Goal: Task Accomplishment & Management: Use online tool/utility

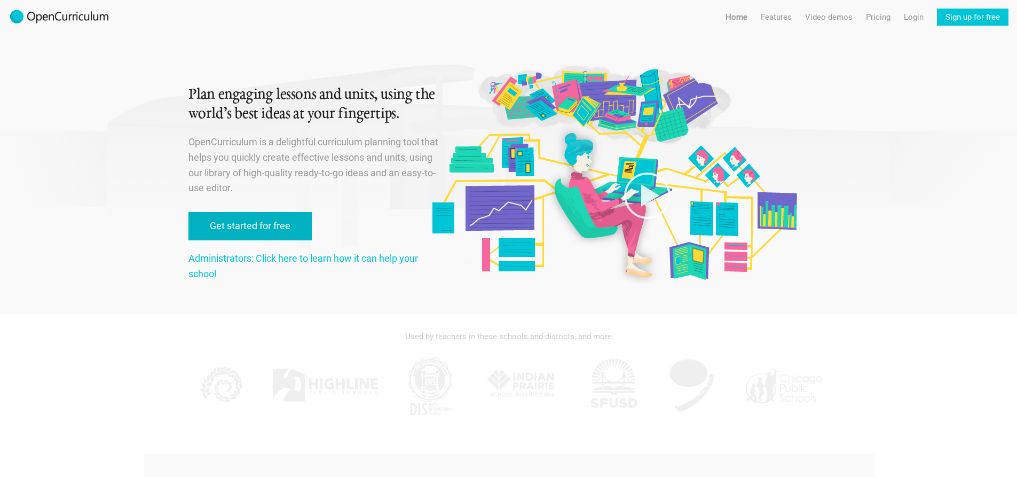
click at [277, 218] on link "Get started for free" at bounding box center [249, 226] width 123 height 28
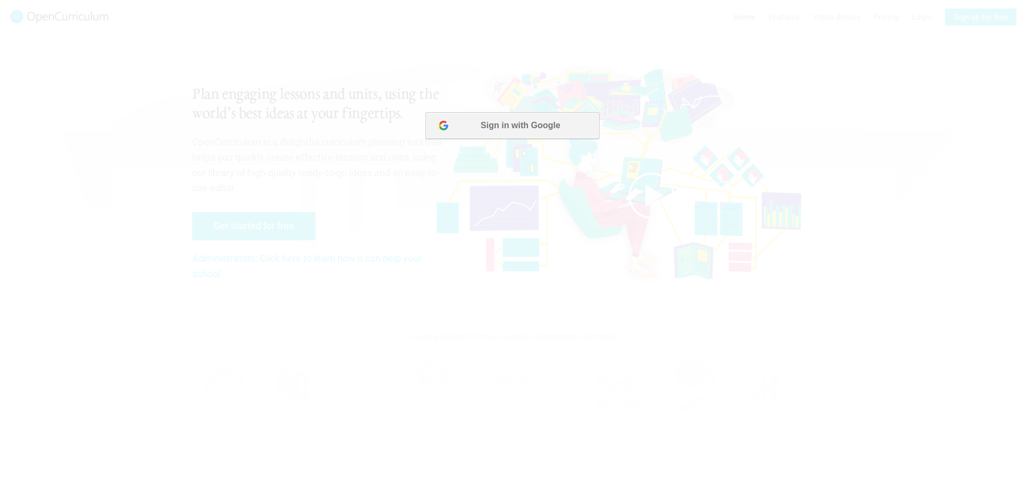
click at [553, 117] on button "Sign in with Google" at bounding box center [511, 125] width 173 height 27
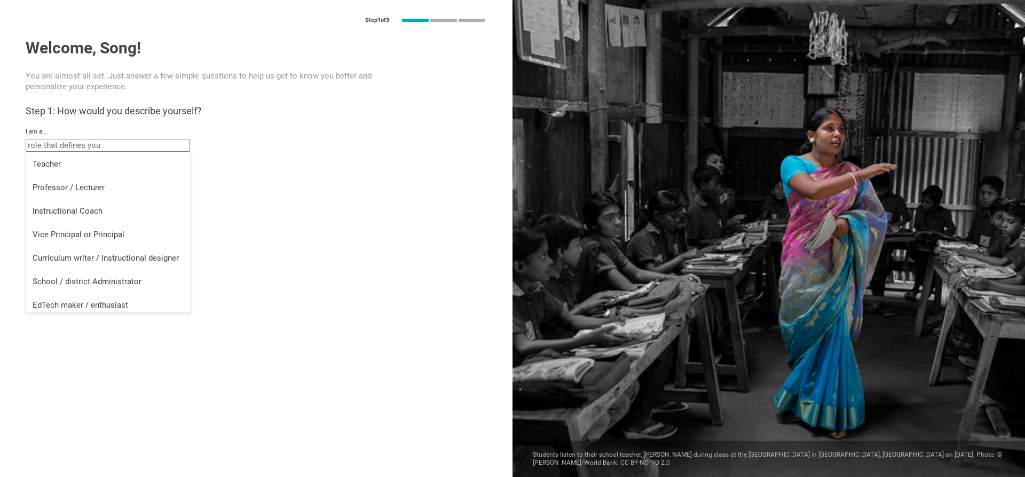
click at [106, 148] on input "text" at bounding box center [108, 145] width 164 height 13
click at [105, 161] on div "Teacher" at bounding box center [109, 163] width 152 height 11
type input "Teacher"
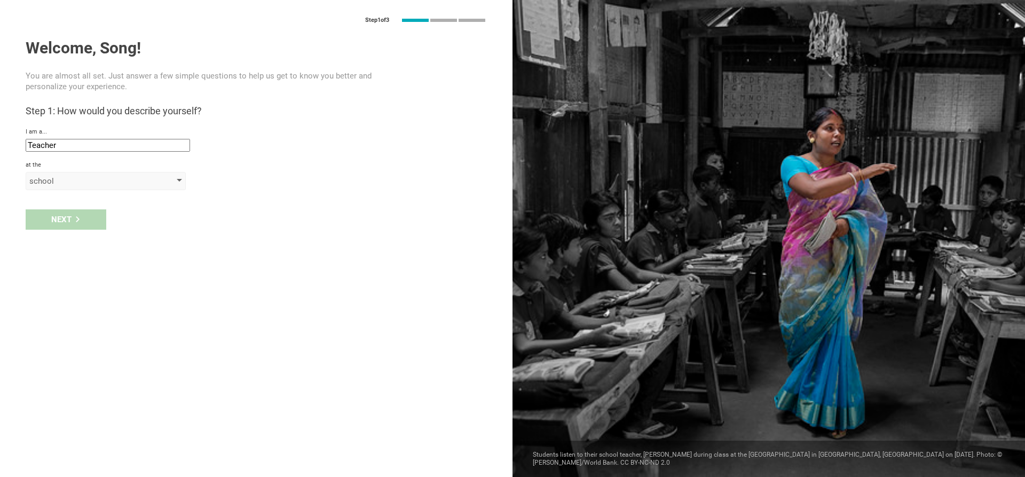
click at [85, 184] on div "school" at bounding box center [90, 181] width 122 height 11
click at [84, 201] on div "school" at bounding box center [106, 202] width 147 height 11
click at [78, 207] on input "text" at bounding box center [108, 206] width 164 height 13
type input "H"
type input "JPED"
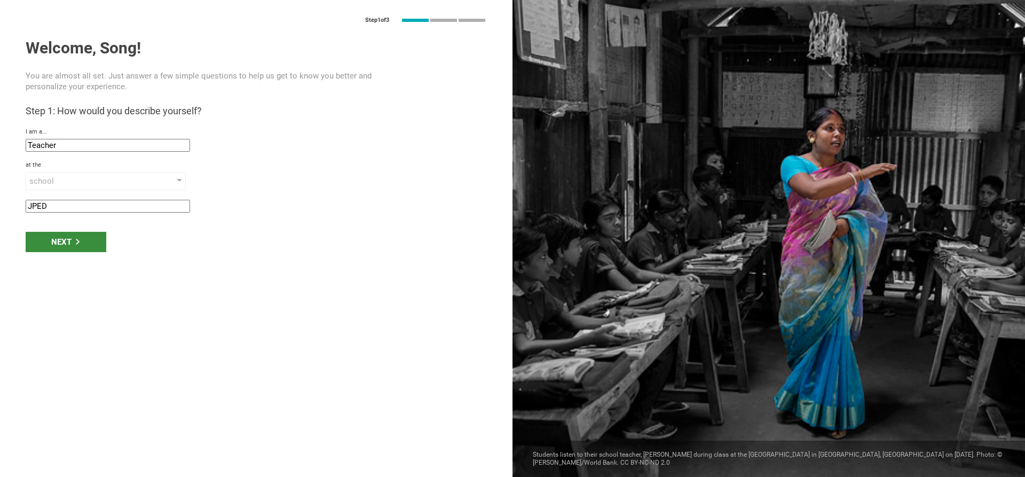
drag, startPoint x: 69, startPoint y: 255, endPoint x: 71, endPoint y: 246, distance: 9.3
click at [69, 255] on div "Next" at bounding box center [256, 241] width 512 height 33
click at [72, 245] on div "Next" at bounding box center [66, 242] width 81 height 20
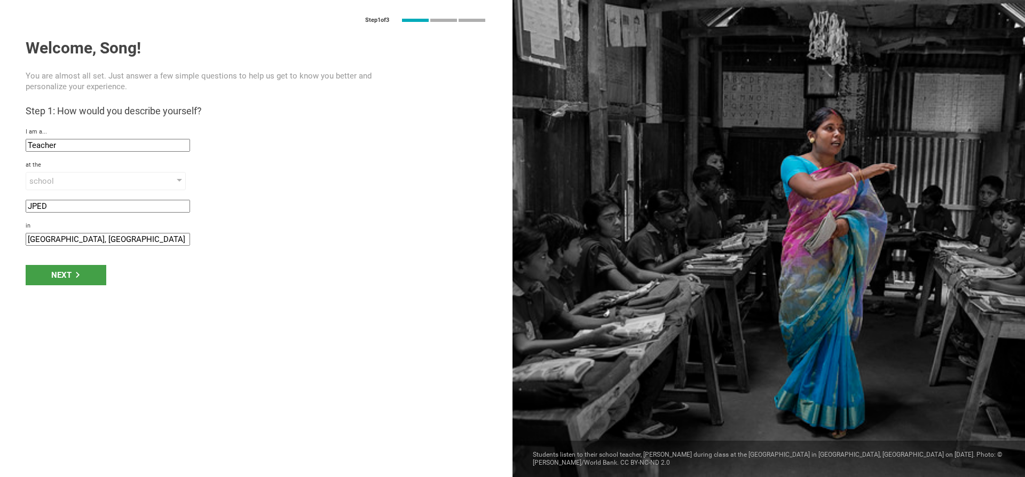
click at [102, 240] on input "[GEOGRAPHIC_DATA], [GEOGRAPHIC_DATA]" at bounding box center [108, 239] width 164 height 13
drag, startPoint x: 102, startPoint y: 240, endPoint x: 0, endPoint y: 215, distance: 105.5
click at [0, 215] on div "Step 1 of 3 Welcome, Song! You are almost all set. Just answer a few simple que…" at bounding box center [256, 238] width 512 height 477
type input "[GEOGRAPHIC_DATA]"
click at [75, 275] on icon at bounding box center [78, 275] width 6 height 6
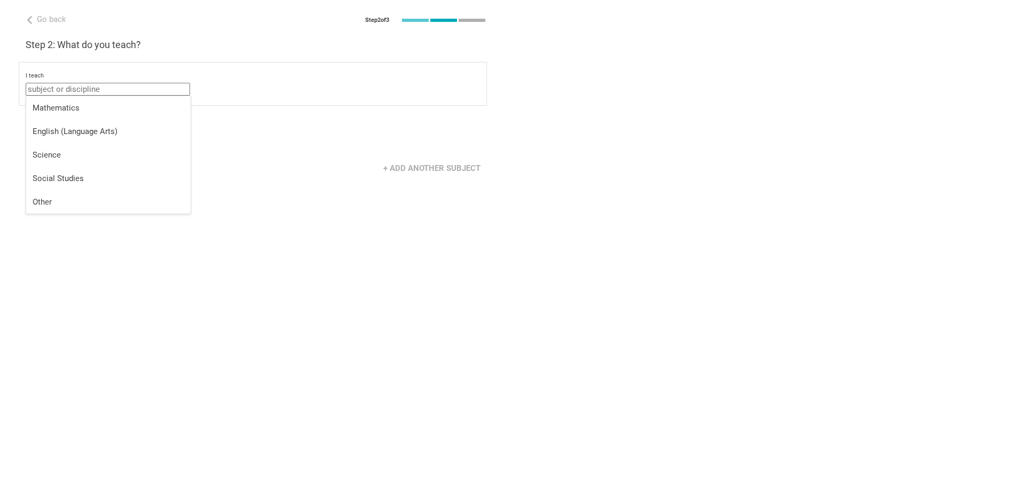
click at [58, 94] on input "text" at bounding box center [108, 89] width 164 height 13
click at [59, 104] on div "Mathematics" at bounding box center [109, 107] width 152 height 11
type input "Mathematics"
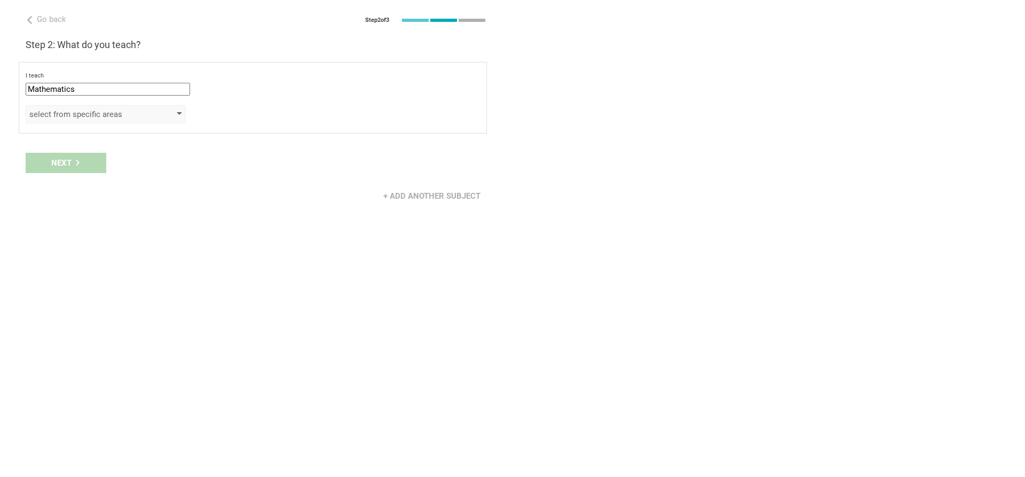
click at [69, 113] on div "select from specific areas" at bounding box center [90, 114] width 122 height 11
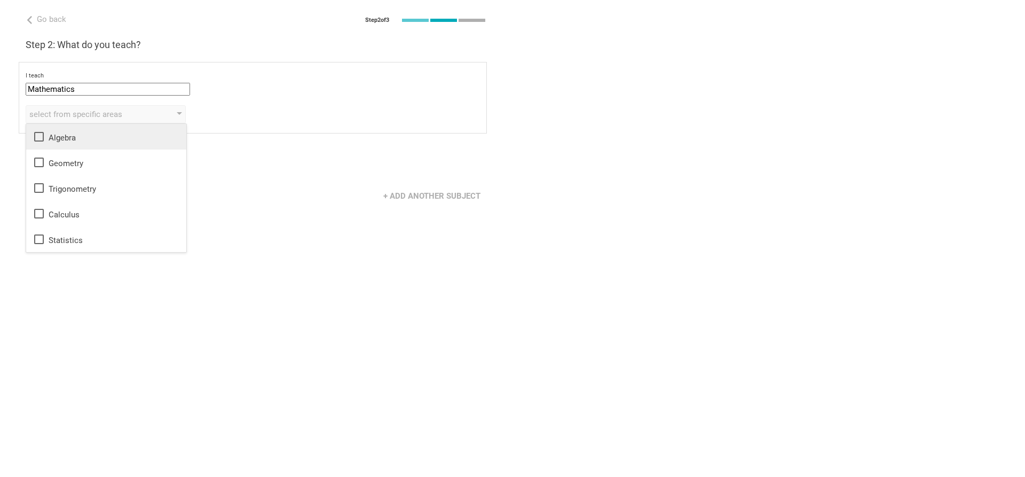
click at [69, 134] on div "Algebra" at bounding box center [106, 136] width 147 height 13
click at [34, 161] on icon at bounding box center [39, 162] width 10 height 10
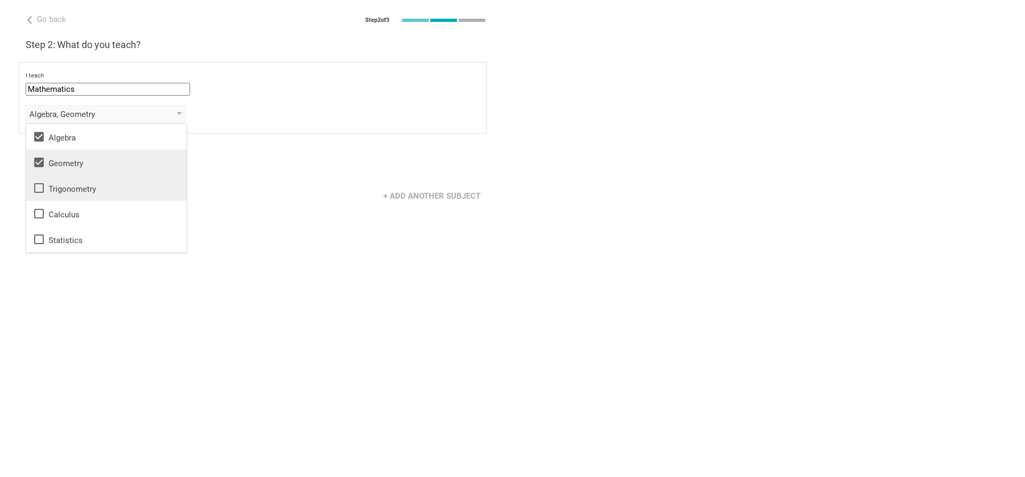
click at [39, 194] on icon at bounding box center [39, 187] width 13 height 13
click at [268, 235] on div "Go back Step 2 of 3 Welcome, Song! You are almost all set. Just answer a few si…" at bounding box center [256, 238] width 512 height 477
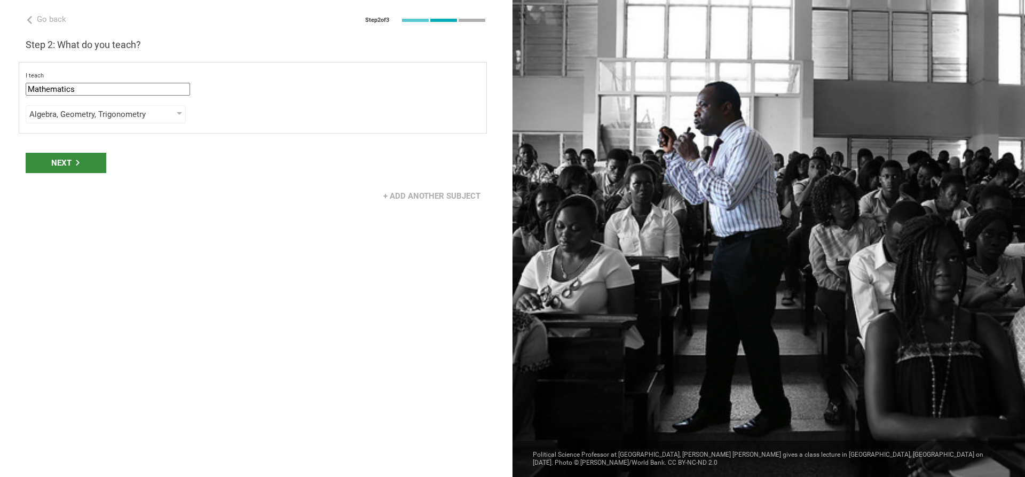
click at [93, 157] on div "Next" at bounding box center [66, 163] width 81 height 20
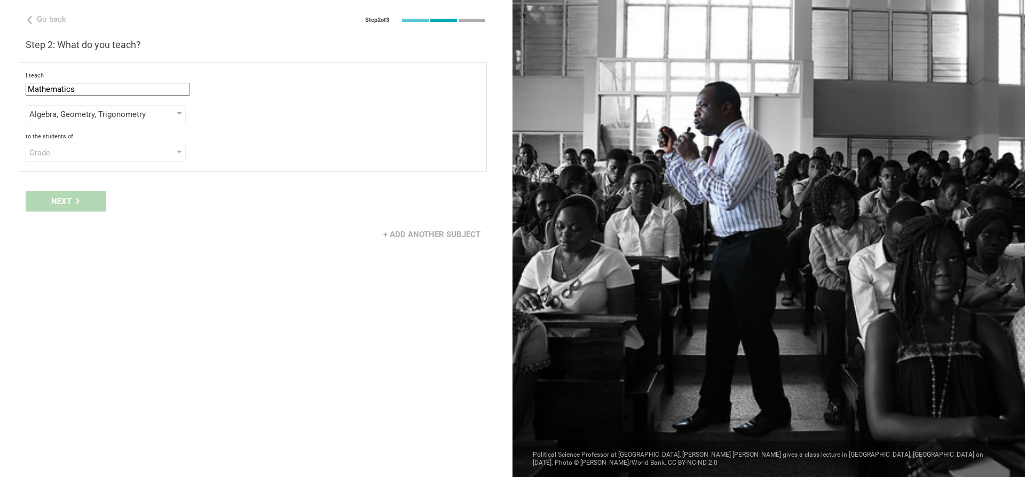
click at [106, 142] on div "to the students of Grade Grade Class Year Level Standard" at bounding box center [253, 147] width 454 height 29
click at [106, 153] on div "Grade" at bounding box center [90, 152] width 122 height 11
click at [86, 181] on li "Grade" at bounding box center [106, 173] width 160 height 23
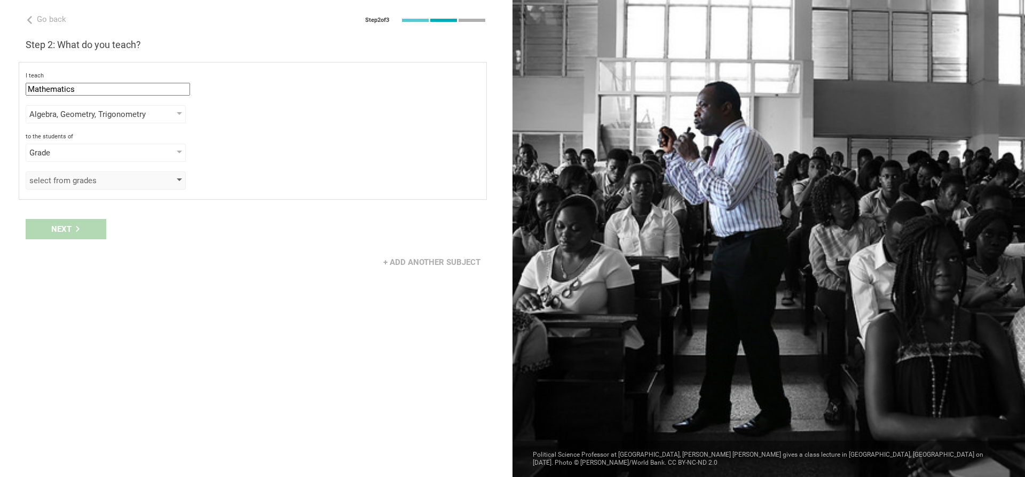
click at [72, 185] on div "select from grades" at bounding box center [90, 180] width 122 height 11
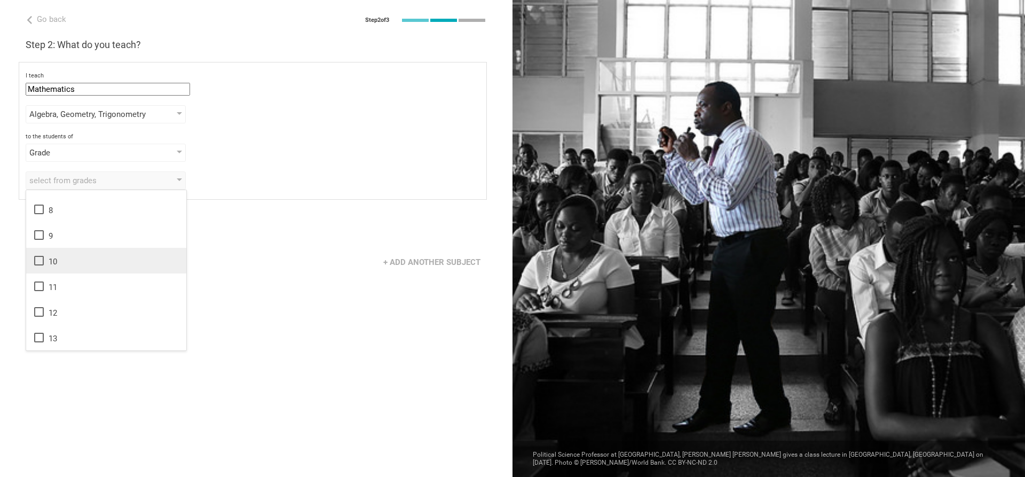
click at [37, 260] on icon at bounding box center [39, 260] width 13 height 13
click at [37, 233] on icon at bounding box center [39, 234] width 13 height 13
click at [211, 268] on div "+ Add another subject" at bounding box center [256, 261] width 512 height 33
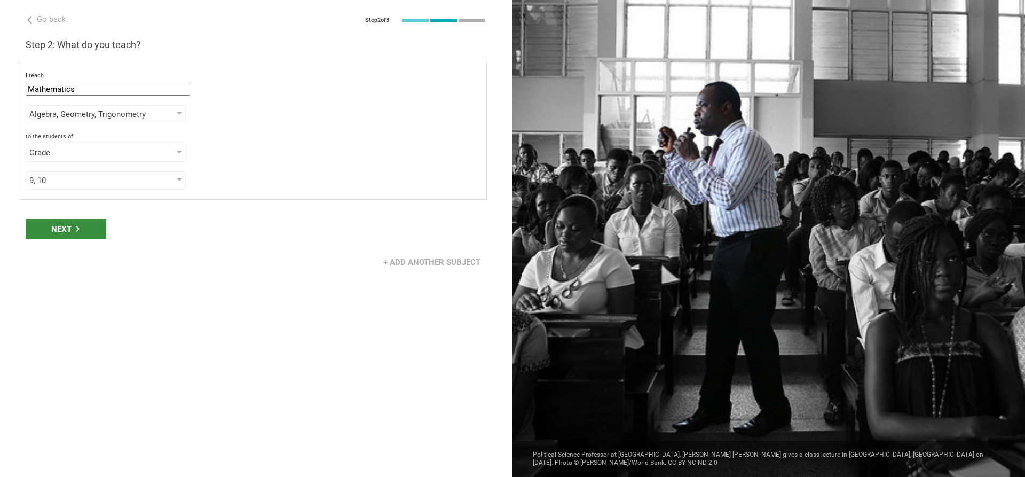
click at [89, 227] on div "Next" at bounding box center [66, 229] width 81 height 20
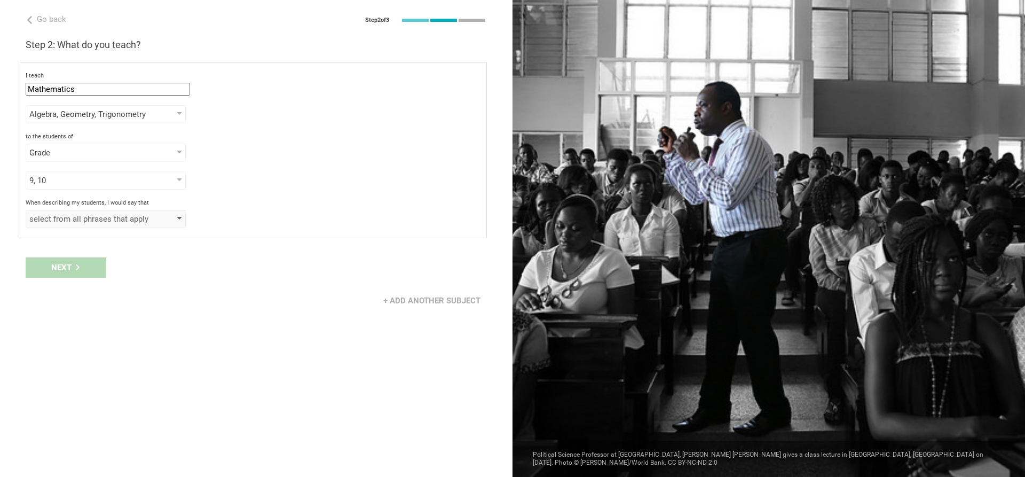
click at [112, 219] on div "select from all phrases that apply" at bounding box center [90, 218] width 122 height 11
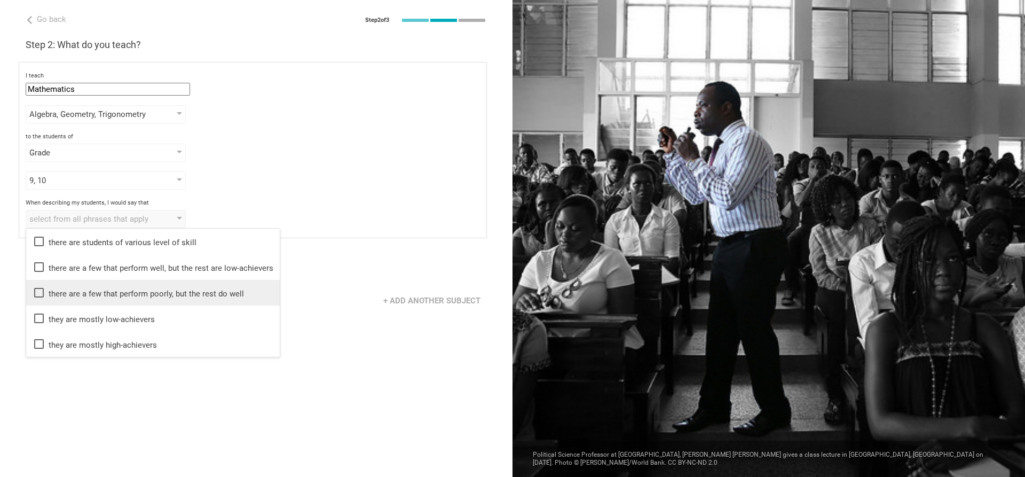
click at [156, 298] on div "there are a few that perform poorly, but the rest do well" at bounding box center [153, 292] width 241 height 13
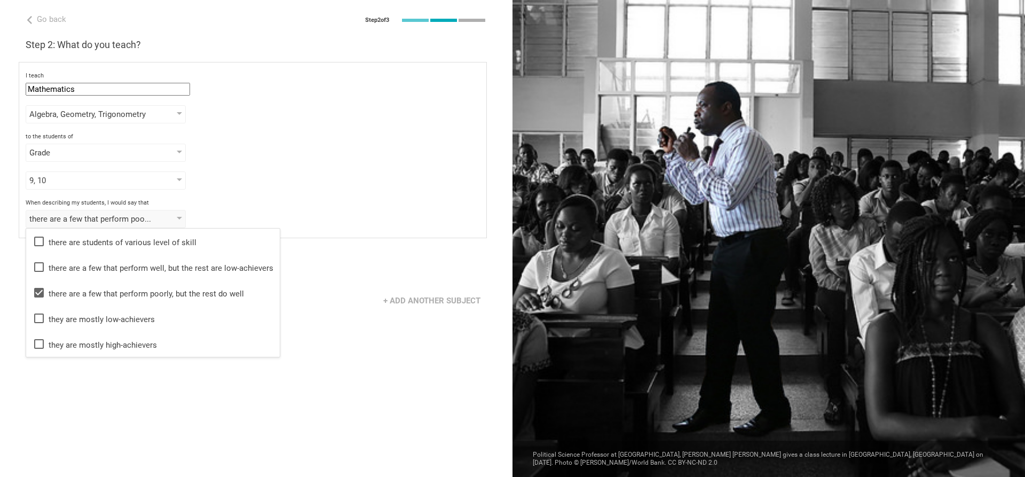
click at [3, 260] on div "Next" at bounding box center [256, 267] width 512 height 33
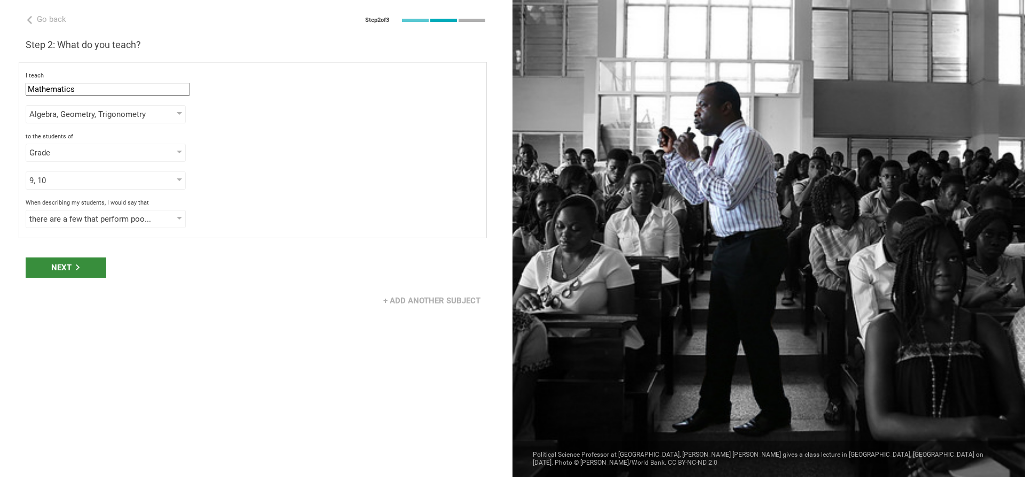
click at [49, 265] on div "Next" at bounding box center [66, 267] width 81 height 20
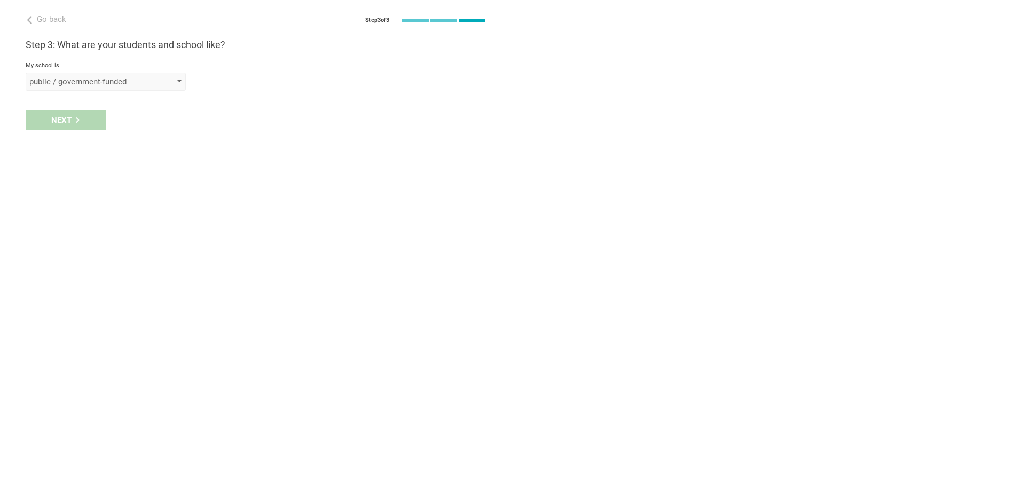
click at [142, 88] on div "public / government-funded" at bounding box center [106, 82] width 160 height 18
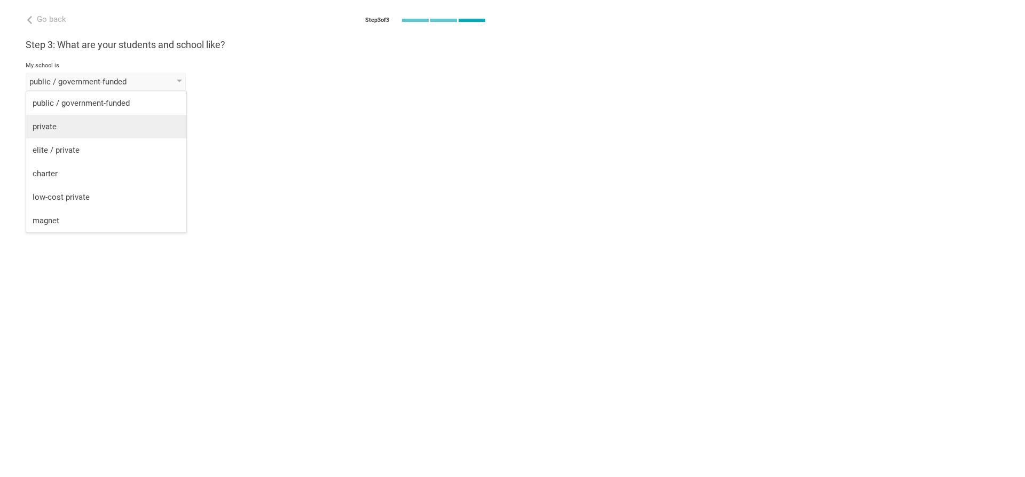
click at [137, 124] on div "private" at bounding box center [106, 126] width 147 height 11
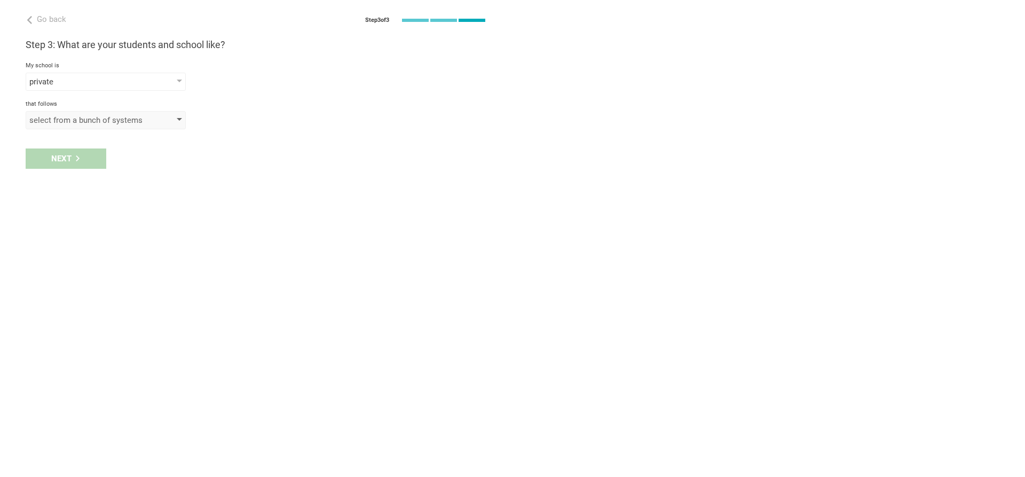
click at [97, 122] on div "select from a bunch of systems" at bounding box center [90, 120] width 122 height 11
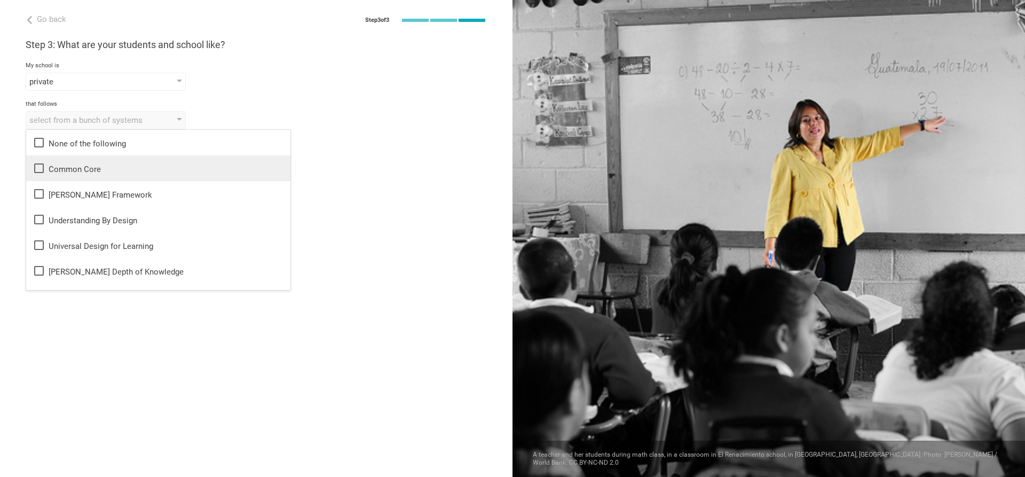
click at [104, 162] on div "Common Core" at bounding box center [158, 168] width 251 height 13
drag, startPoint x: 454, startPoint y: 237, endPoint x: 389, endPoint y: 225, distance: 65.6
click at [453, 237] on div "Go back Step 3 of 3 Welcome, Song! You are almost all set. Just answer a few si…" at bounding box center [256, 238] width 512 height 477
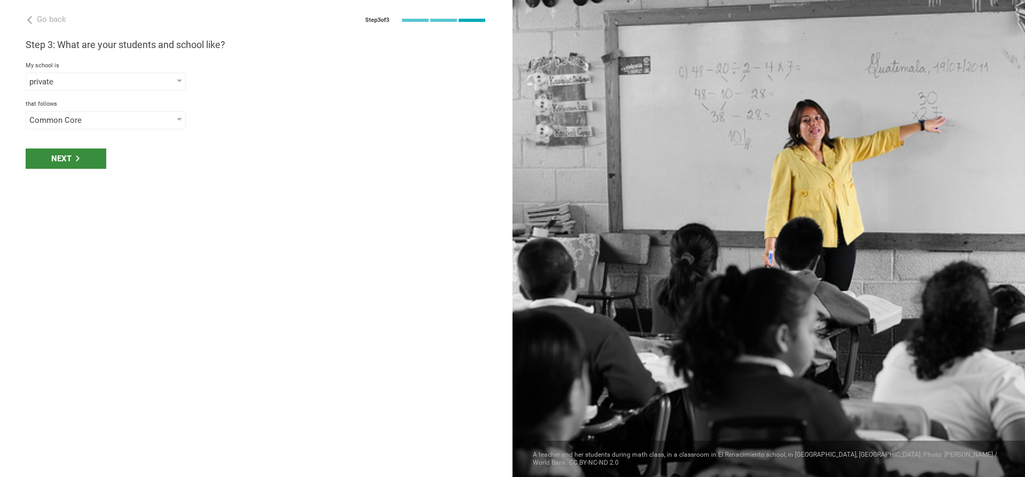
click at [98, 163] on div "Next" at bounding box center [66, 158] width 81 height 20
click at [94, 152] on div "select phrases that describe your student population" at bounding box center [106, 158] width 160 height 18
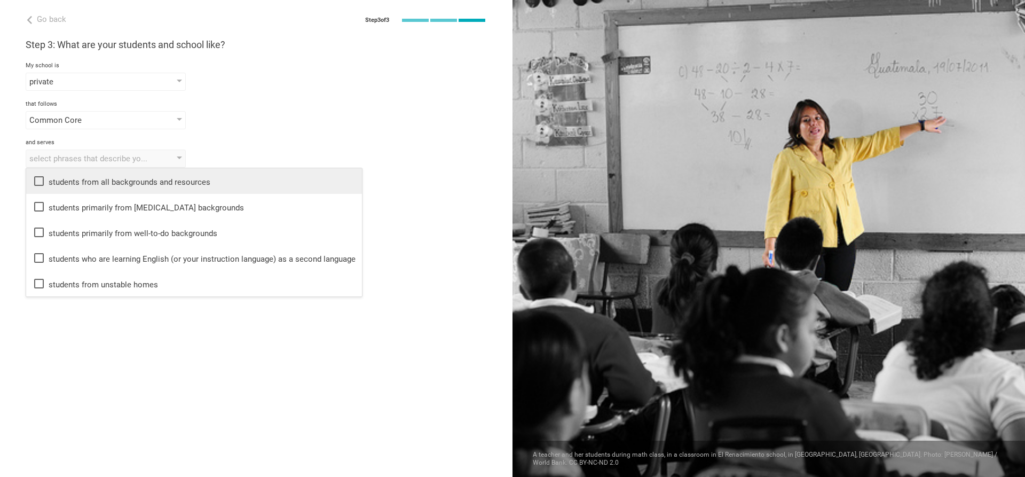
click at [110, 189] on li "students from all backgrounds and resources" at bounding box center [194, 181] width 336 height 26
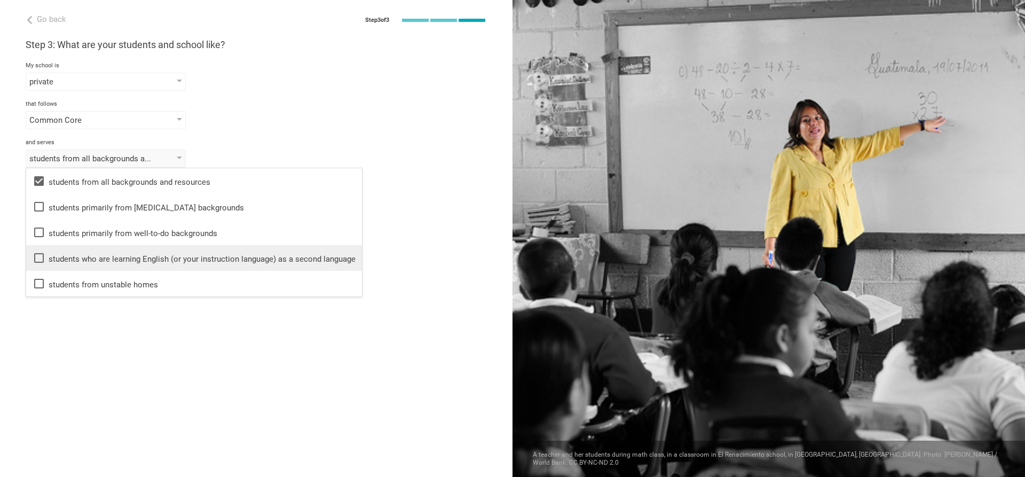
click at [43, 260] on icon at bounding box center [39, 258] width 10 height 10
click at [42, 183] on icon at bounding box center [39, 181] width 10 height 10
click at [304, 164] on div "students who are learning English (or your instruction language) as a second la…" at bounding box center [256, 158] width 461 height 18
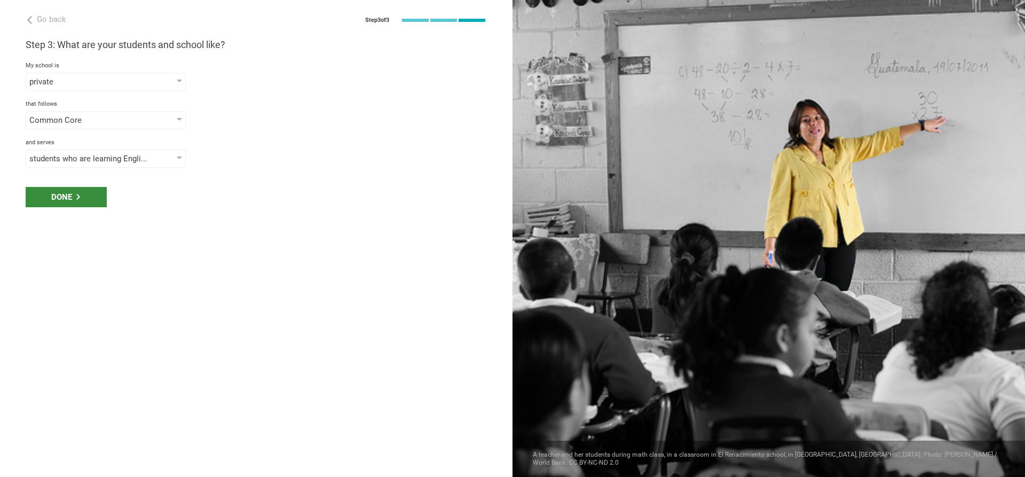
click at [103, 195] on div "Done" at bounding box center [66, 197] width 81 height 20
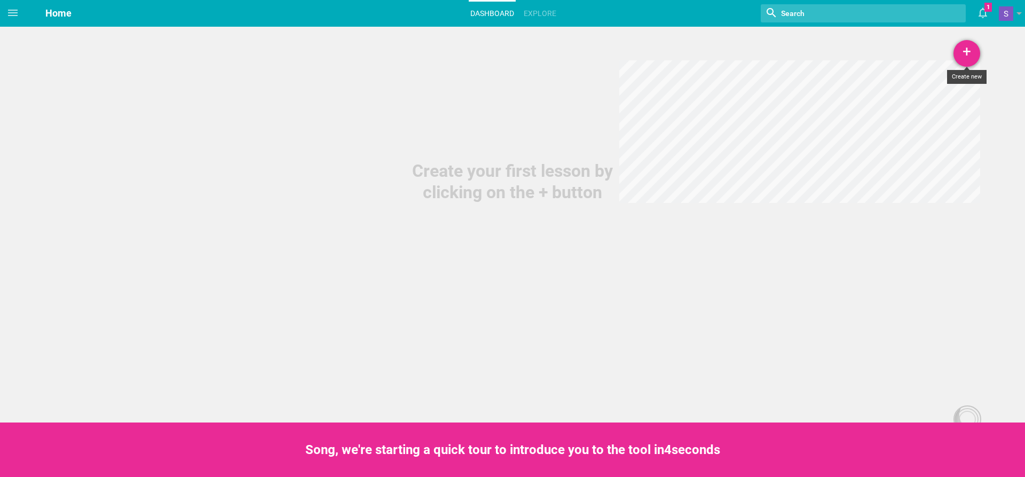
click at [969, 48] on div "+" at bounding box center [966, 53] width 27 height 27
click at [953, 84] on link "Lesson" at bounding box center [940, 82] width 80 height 23
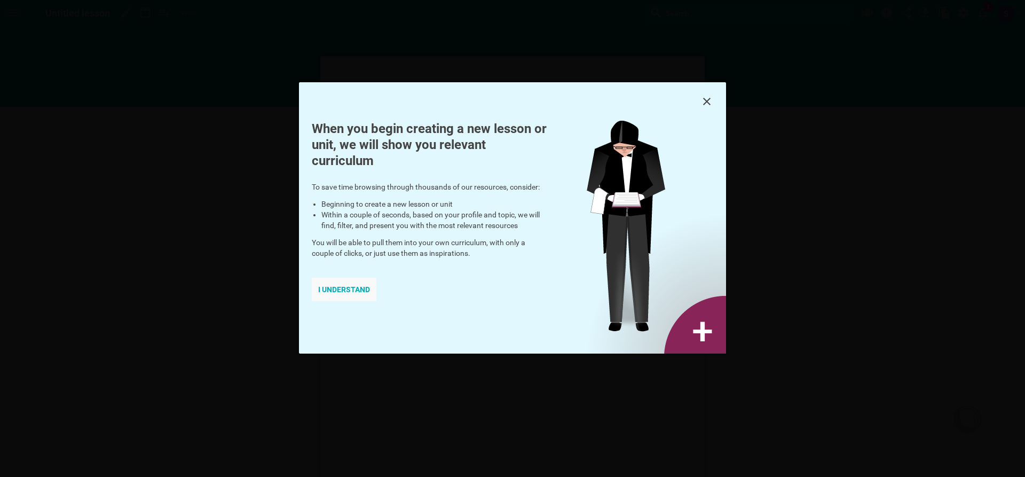
click at [364, 292] on div "I understand" at bounding box center [344, 288] width 65 height 23
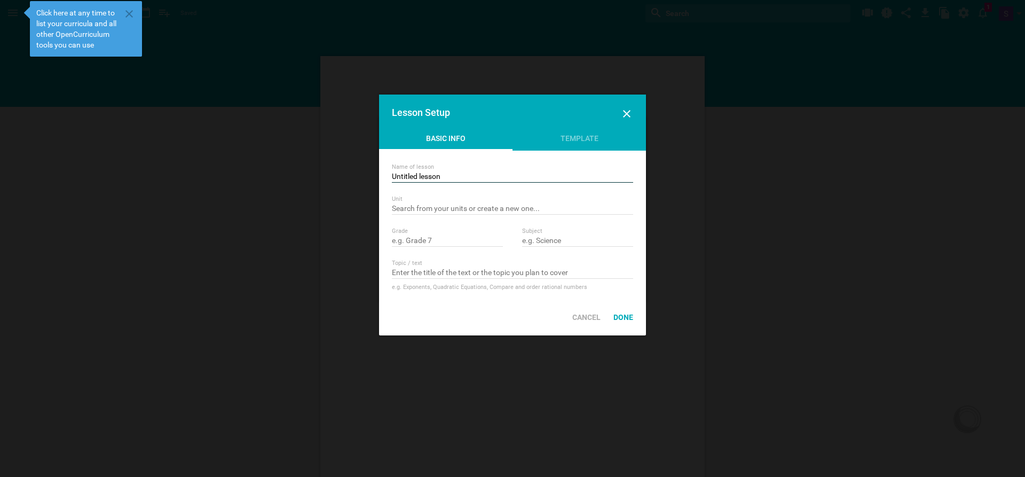
drag, startPoint x: 450, startPoint y: 173, endPoint x: 377, endPoint y: 173, distance: 72.6
click at [434, 202] on div "Unit Nothing found with term """ at bounding box center [512, 204] width 241 height 19
click at [437, 236] on input "text" at bounding box center [447, 241] width 111 height 11
type input "Grade 10"
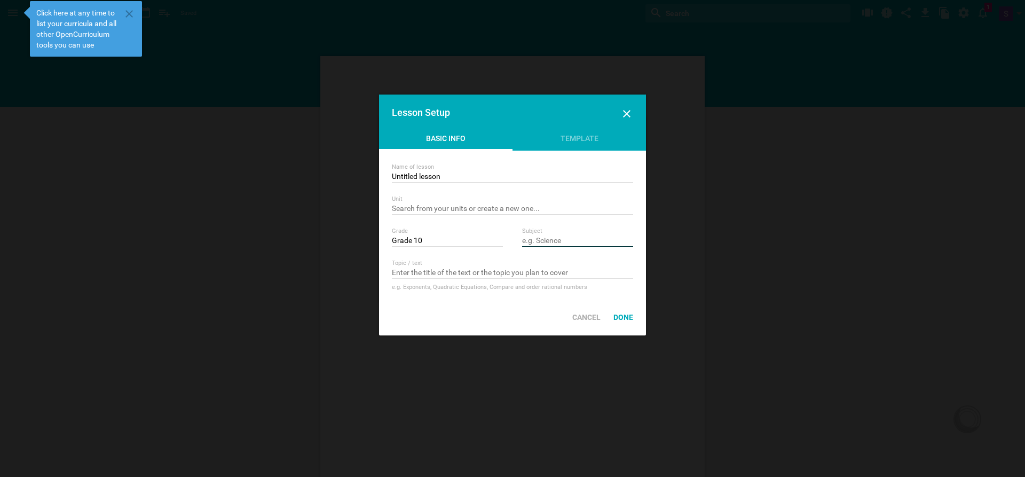
click at [571, 240] on input "text" at bounding box center [577, 241] width 111 height 11
type input "Math"
click at [456, 275] on input "text" at bounding box center [512, 273] width 241 height 11
type input "L"
type input "Function"
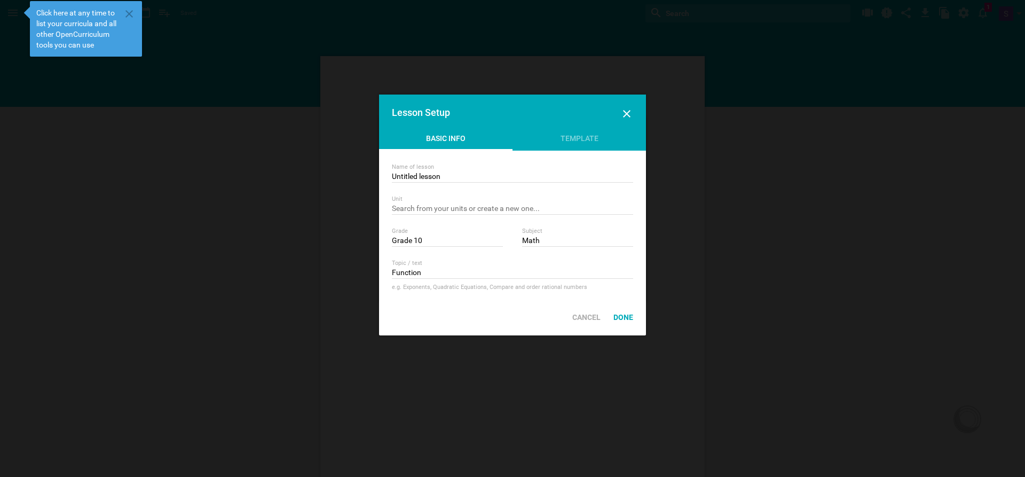
click at [454, 286] on div "e.g. Exponents, Quadratic Equations, Compare and order rational numbers" at bounding box center [512, 287] width 241 height 11
click at [424, 272] on input "Function" at bounding box center [512, 273] width 241 height 11
click at [627, 319] on div "Done" at bounding box center [623, 316] width 33 height 23
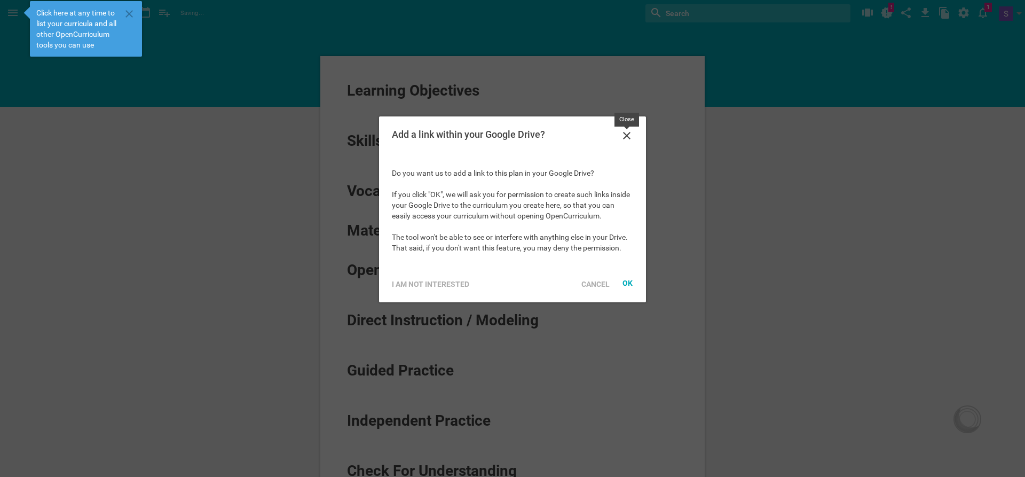
click at [622, 134] on icon at bounding box center [626, 135] width 13 height 13
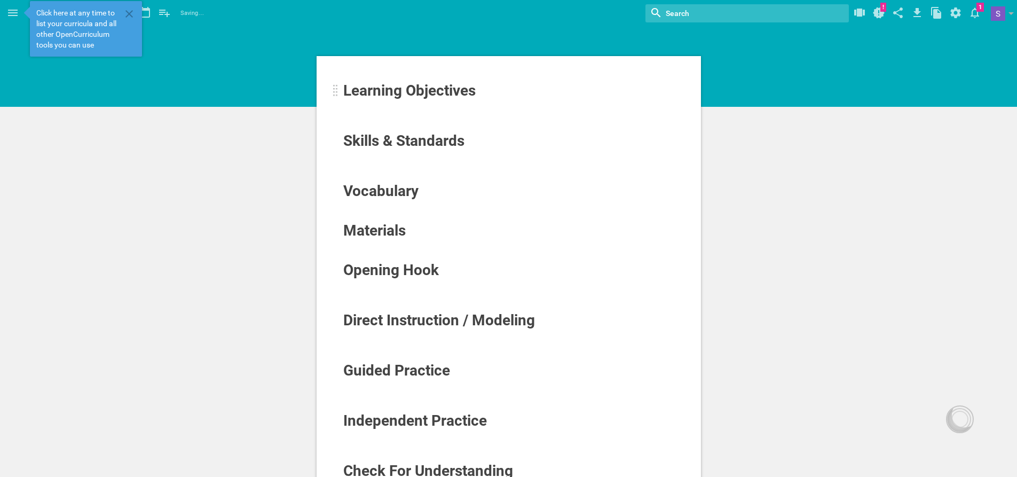
click at [400, 93] on span "Learning Objectives" at bounding box center [409, 91] width 132 height 18
click at [441, 89] on span "Learning Objectives" at bounding box center [409, 91] width 132 height 18
click at [242, 79] on div "Learning Objectives Skills & Standards Vocabulary Materials Opening Hook Direct…" at bounding box center [508, 413] width 1017 height 826
click at [375, 81] on div "Learning Objectives Skills & Standards Vocabulary Materials Opening Hook Direct…" at bounding box center [508, 322] width 384 height 532
click at [124, 14] on icon at bounding box center [129, 13] width 13 height 13
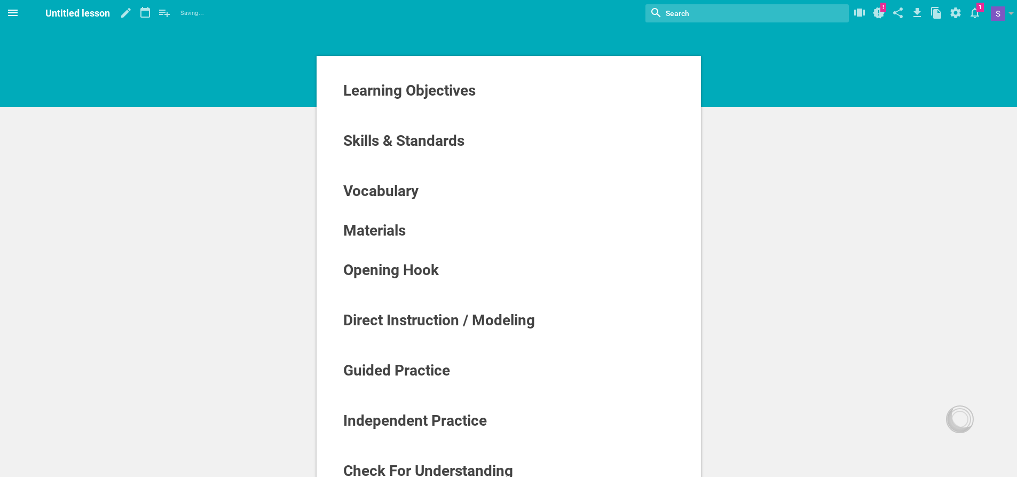
click at [22, 11] on span at bounding box center [13, 13] width 26 height 26
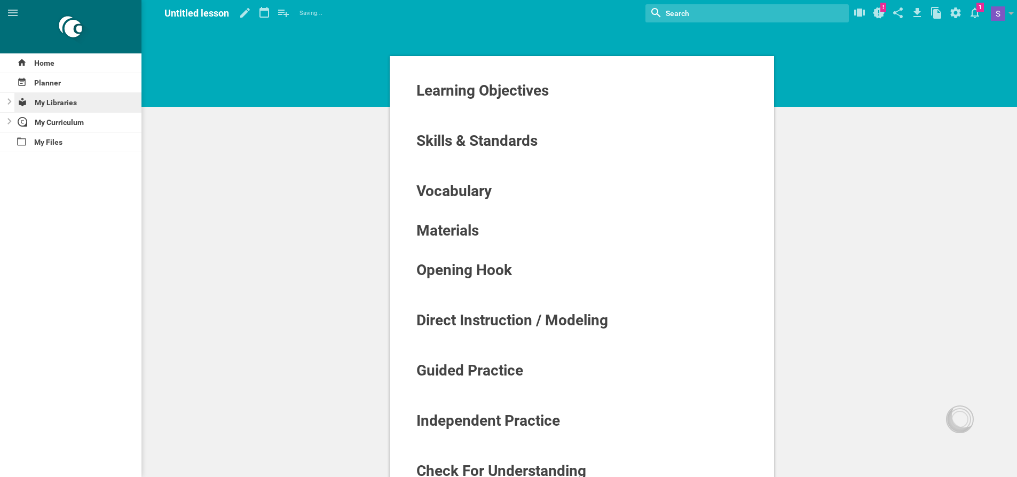
click at [56, 105] on div "My Libraries" at bounding box center [78, 102] width 128 height 19
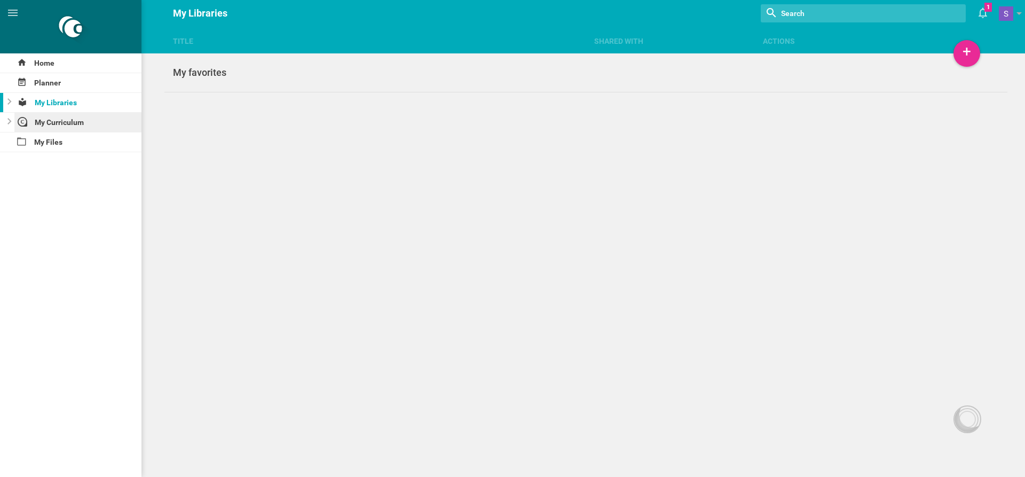
click at [73, 127] on div "My Curriculum" at bounding box center [78, 122] width 128 height 19
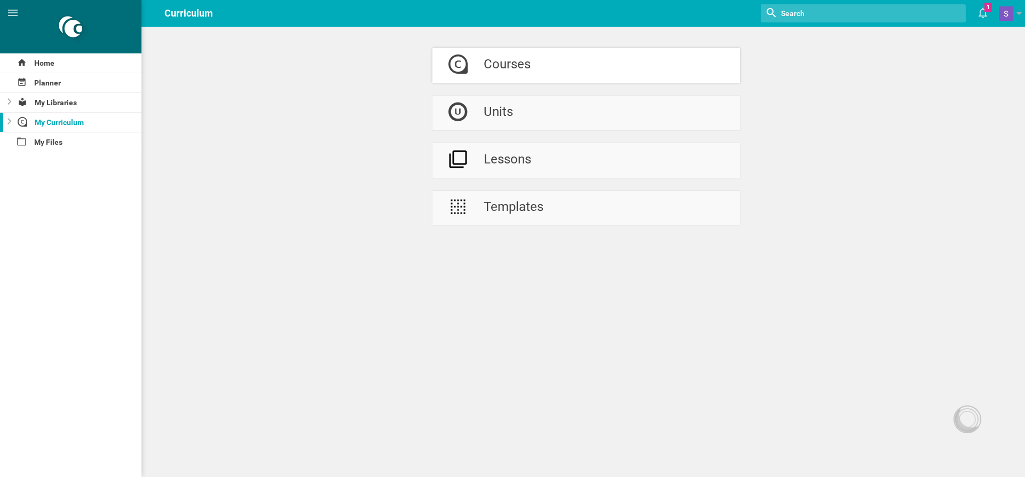
click at [554, 55] on link "Courses" at bounding box center [585, 65] width 307 height 35
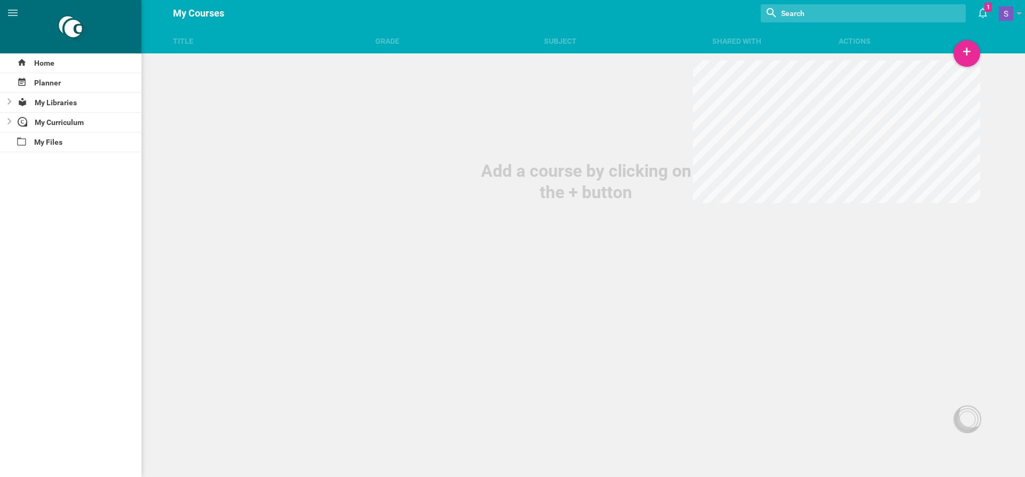
click at [738, 41] on div "Shared with" at bounding box center [775, 41] width 126 height 11
click at [826, 47] on div "Title Grade Subject Shared with Actions" at bounding box center [512, 26] width 1025 height 53
